Goal: Task Accomplishment & Management: Manage account settings

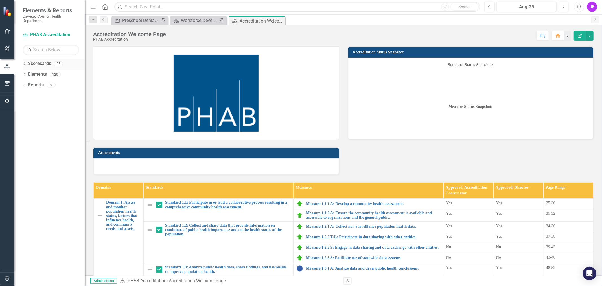
click at [41, 62] on link "Scorecards" at bounding box center [39, 63] width 23 height 6
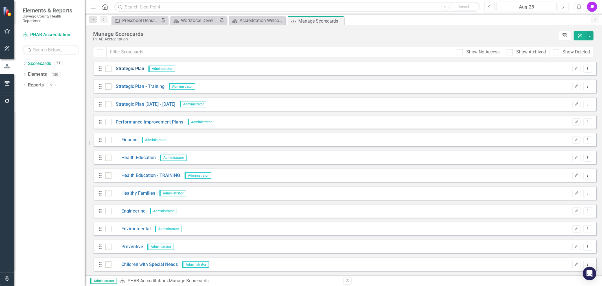
click at [126, 69] on link "Strategic Plan" at bounding box center [128, 69] width 33 height 6
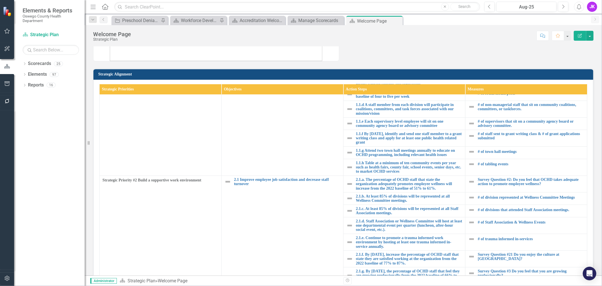
scroll to position [157, 0]
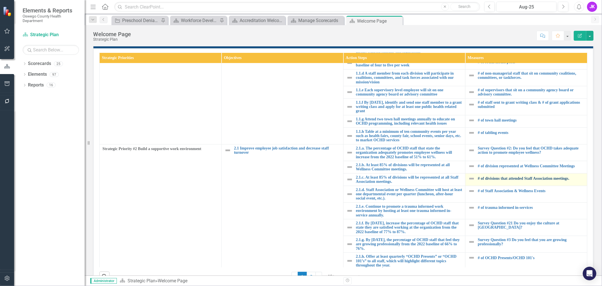
click at [492, 177] on link "# of divisions that attended Staff Association meetings." at bounding box center [531, 178] width 106 height 4
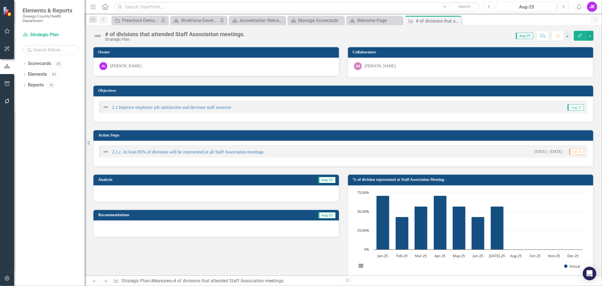
click at [514, 248] on rect "Interactive chart" at bounding box center [470, 232] width 232 height 85
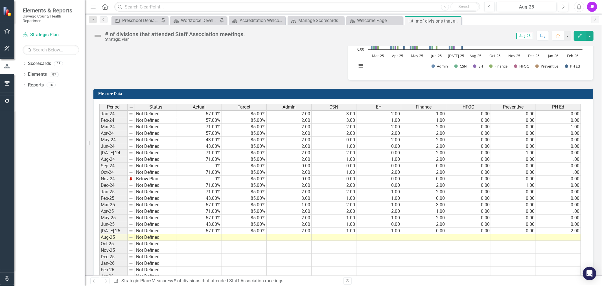
scroll to position [345, 0]
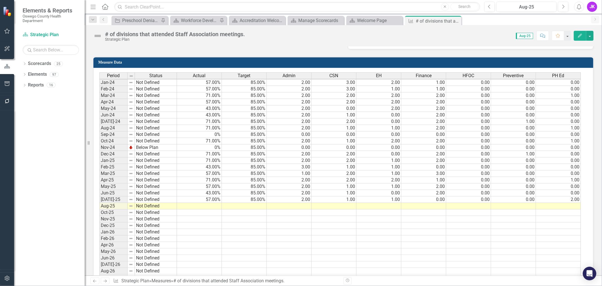
click at [304, 206] on td at bounding box center [289, 206] width 45 height 6
type textarea "2"
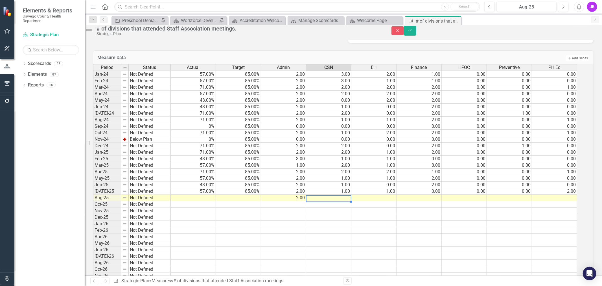
type textarea "1"
type textarea "0"
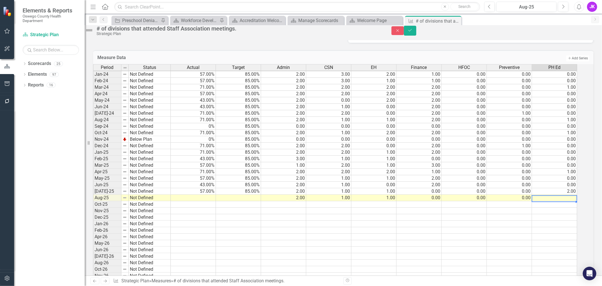
scroll to position [1, 3]
click at [209, 201] on td at bounding box center [193, 198] width 45 height 6
click at [259, 201] on td at bounding box center [238, 198] width 45 height 6
type textarea "85"
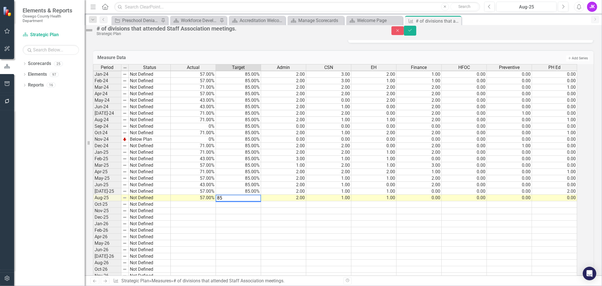
click at [256, 208] on td at bounding box center [238, 204] width 45 height 6
click at [204, 208] on td at bounding box center [193, 204] width 45 height 6
click at [93, 212] on div "Period Status Jan-24 Not Defined Feb-24 Not Defined Mar-24 Not Defined Apr-24 N…" at bounding box center [93, 174] width 0 height 221
click at [100, 208] on td "Oct-25" at bounding box center [107, 204] width 28 height 6
click at [100, 215] on table "Copy" at bounding box center [131, 219] width 62 height 8
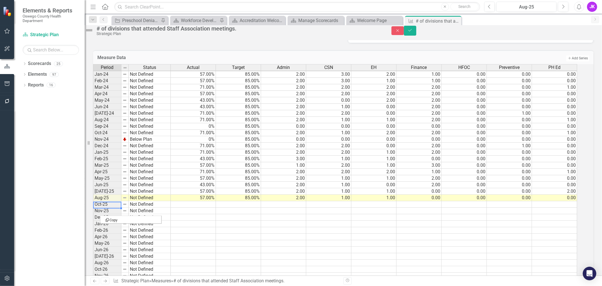
click at [185, 208] on td at bounding box center [193, 204] width 45 height 6
click at [413, 32] on icon "Save" at bounding box center [410, 30] width 5 height 4
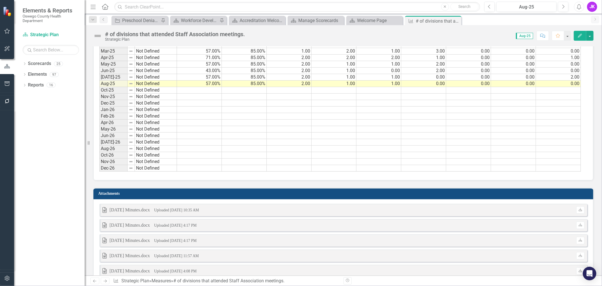
scroll to position [465, 0]
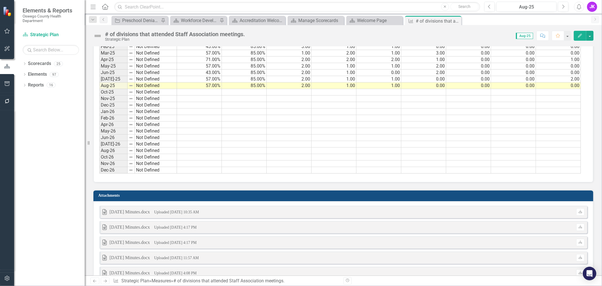
click at [135, 197] on h3 "Attachments" at bounding box center [344, 195] width 492 height 4
drag, startPoint x: 135, startPoint y: 198, endPoint x: 117, endPoint y: 196, distance: 18.2
click at [117, 196] on h3 "Attachments" at bounding box center [344, 195] width 492 height 4
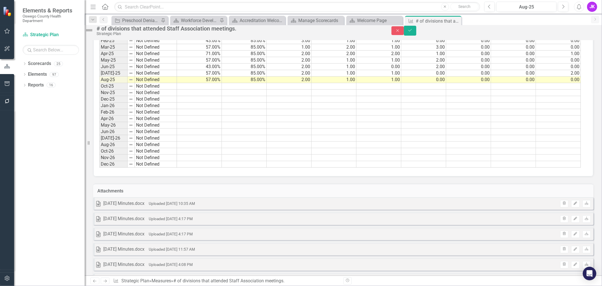
click at [117, 196] on div "Attachments" at bounding box center [343, 191] width 501 height 14
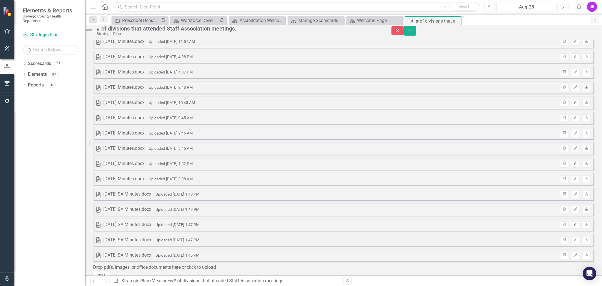
scroll to position [719, 0]
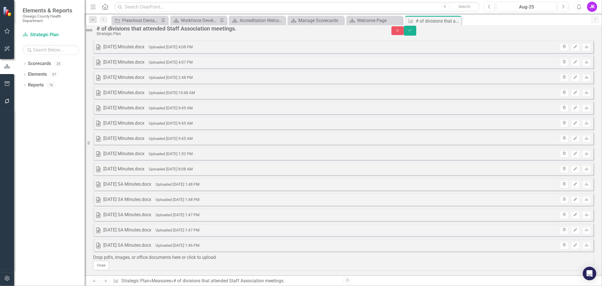
click at [296, 254] on div "Drop pdfs, images, or office documents here or click to upload" at bounding box center [343, 257] width 501 height 6
click at [334, 254] on div "Drop pdfs, images, or office documents here or click to upload" at bounding box center [343, 257] width 501 height 6
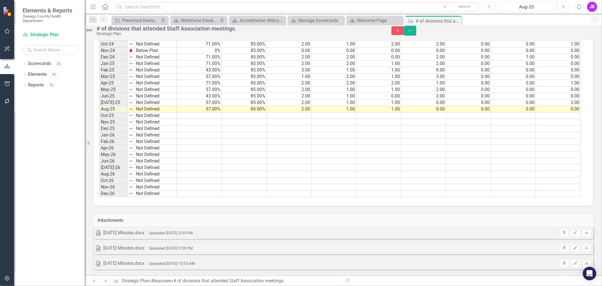
scroll to position [404, 0]
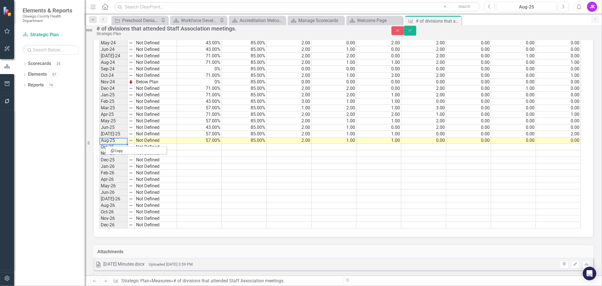
click at [106, 144] on td "Aug-25" at bounding box center [113, 140] width 28 height 6
click at [194, 163] on td at bounding box center [199, 160] width 45 height 6
click at [416, 30] on button "Save" at bounding box center [410, 31] width 12 height 10
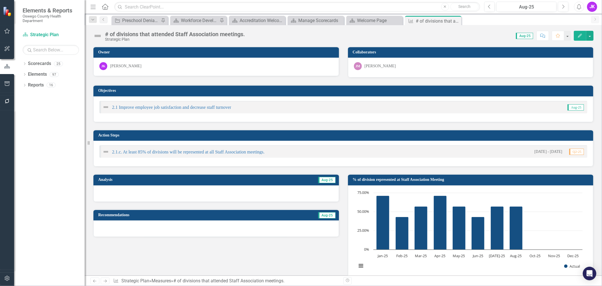
click at [583, 35] on button "Edit" at bounding box center [580, 36] width 12 height 10
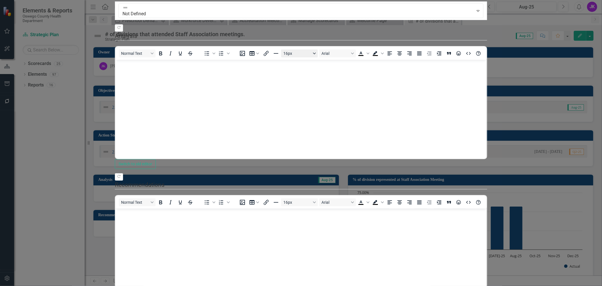
scroll to position [0, 0]
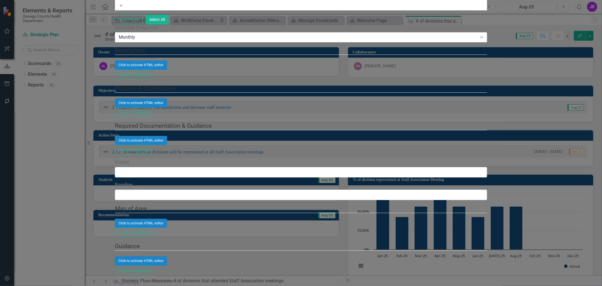
click at [485, 40] on icon "Expand" at bounding box center [482, 37] width 6 height 5
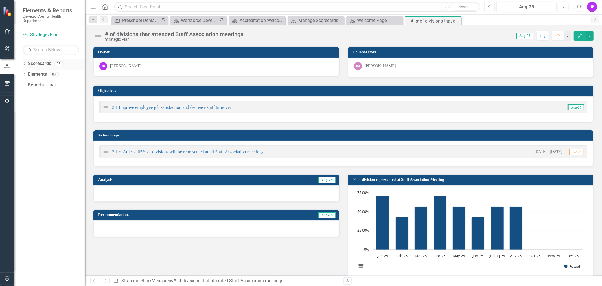
click at [41, 61] on link "Scorecards" at bounding box center [39, 63] width 23 height 6
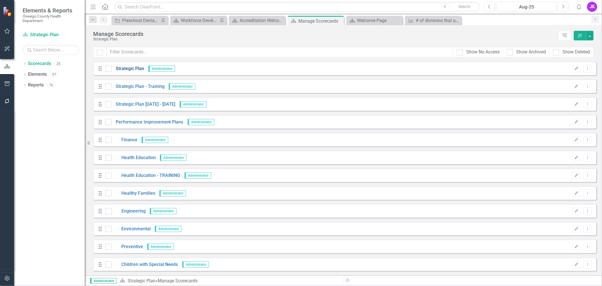
click at [129, 66] on link "Strategic Plan" at bounding box center [128, 69] width 33 height 6
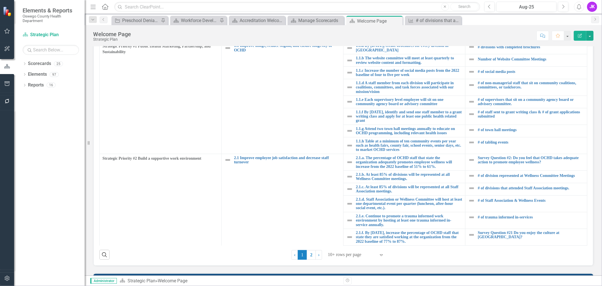
scroll to position [188, 0]
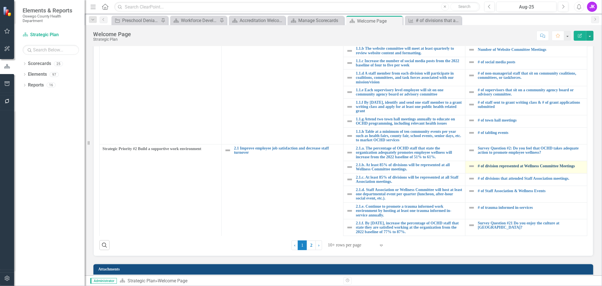
click at [513, 166] on link "# of division represented at Wellness Committee Meetings" at bounding box center [531, 166] width 106 height 4
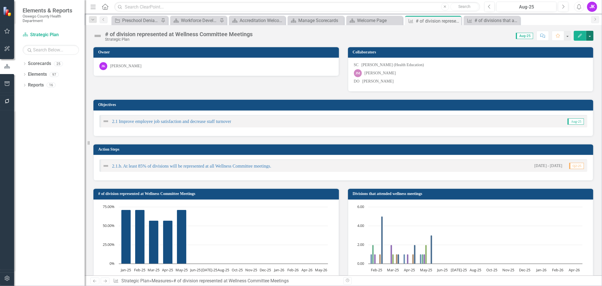
click at [590, 33] on button "button" at bounding box center [589, 36] width 7 height 10
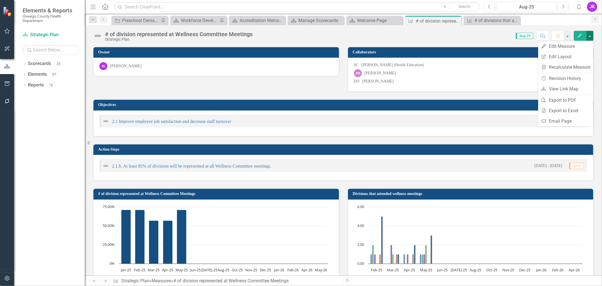
click at [590, 33] on button "button" at bounding box center [589, 36] width 7 height 10
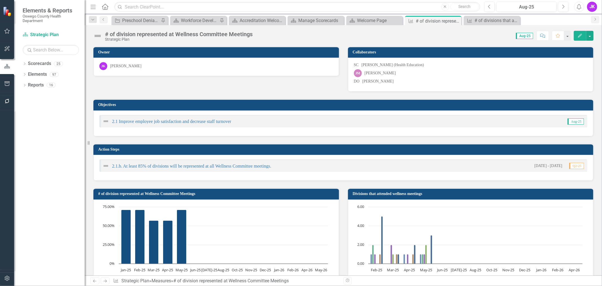
click at [590, 10] on div "JK" at bounding box center [592, 7] width 10 height 10
click at [483, 73] on div "[PERSON_NAME]" at bounding box center [471, 73] width 234 height 8
click at [591, 9] on div "JK" at bounding box center [592, 7] width 10 height 10
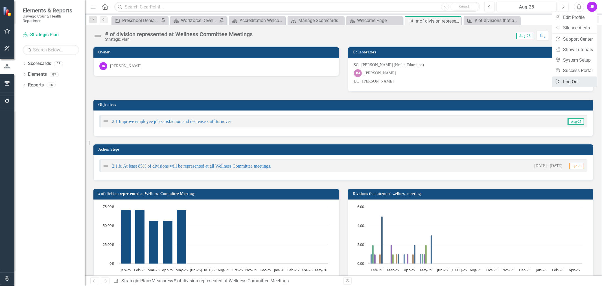
click at [572, 80] on link "Logout Log Out" at bounding box center [575, 82] width 45 height 10
